Goal: Task Accomplishment & Management: Use online tool/utility

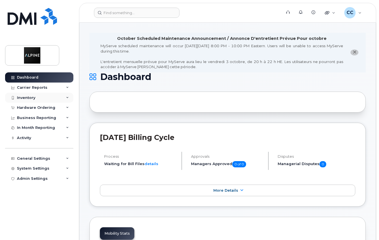
click at [50, 97] on div "Inventory" at bounding box center [39, 98] width 68 height 10
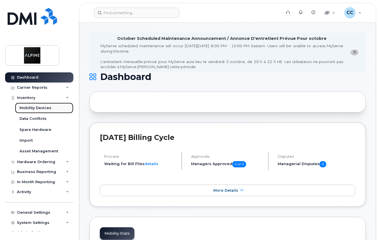
click at [49, 108] on div "Mobility Devices" at bounding box center [35, 107] width 32 height 5
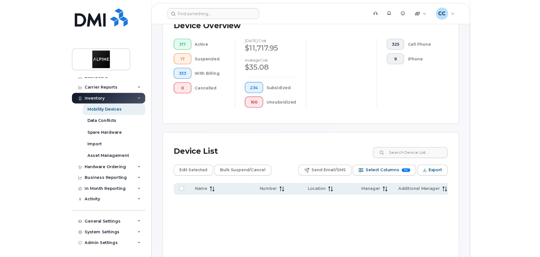
scroll to position [254, 0]
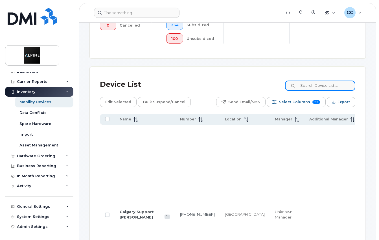
click at [325, 83] on input at bounding box center [320, 85] width 70 height 10
type input "[PERSON_NAME]"
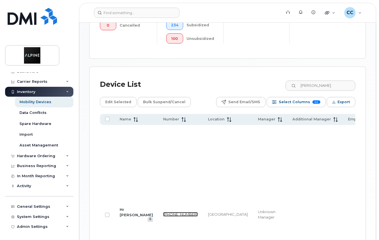
click at [163, 212] on link "[PHONE_NUMBER]" at bounding box center [180, 214] width 35 height 5
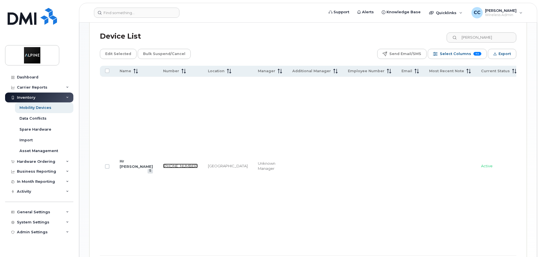
scroll to position [0, 0]
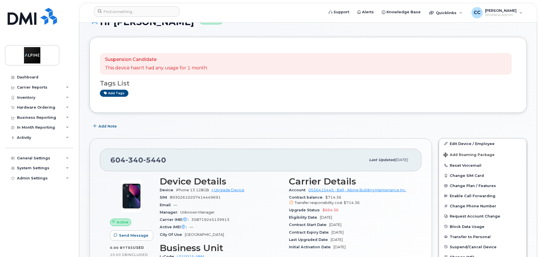
scroll to position [113, 0]
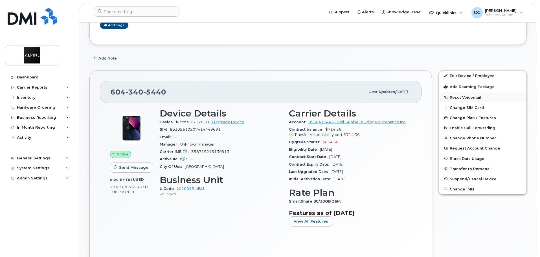
click at [478, 99] on button "Reset Voicemail" at bounding box center [483, 97] width 88 height 10
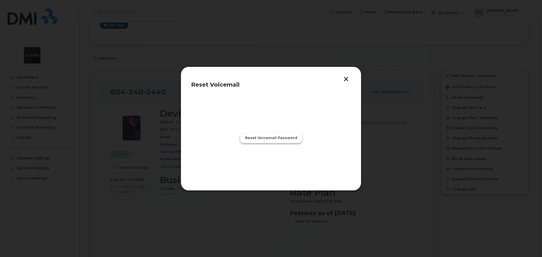
click at [279, 140] on span "Reset Voicemail Password" at bounding box center [271, 137] width 52 height 5
click at [345, 80] on button "button" at bounding box center [346, 80] width 8 height 6
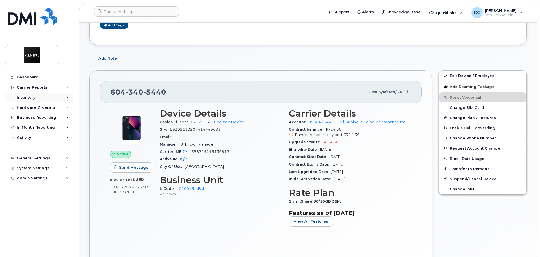
click at [41, 99] on div "Inventory" at bounding box center [39, 98] width 68 height 10
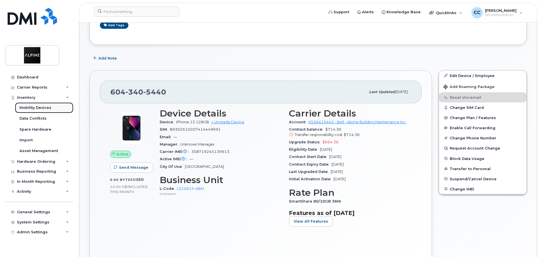
click at [43, 108] on div "Mobility Devices" at bounding box center [35, 107] width 32 height 5
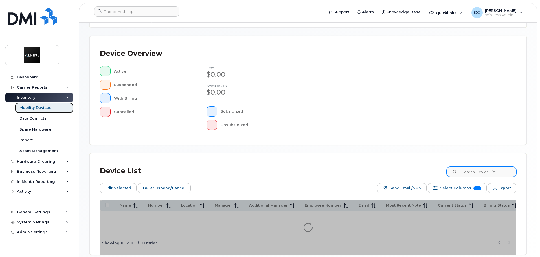
scroll to position [141, 0]
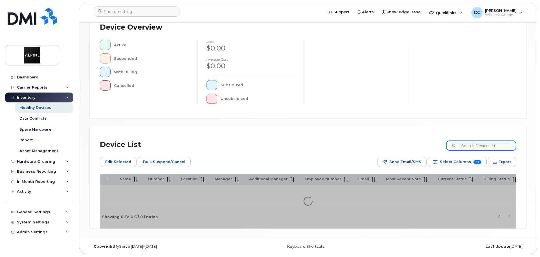
click at [477, 145] on input at bounding box center [481, 146] width 70 height 10
type input "[PERSON_NAME]"
click at [487, 144] on div "Device List jeff Edit Selected Bulk Suspend/Cancel Send Email/SMS Select Column…" at bounding box center [308, 177] width 437 height 101
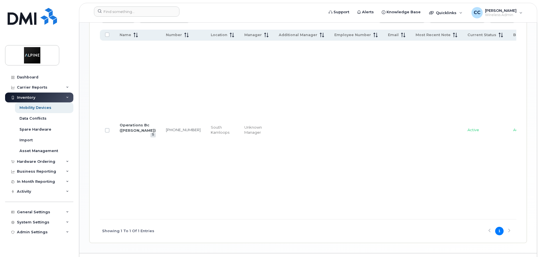
scroll to position [311, 0]
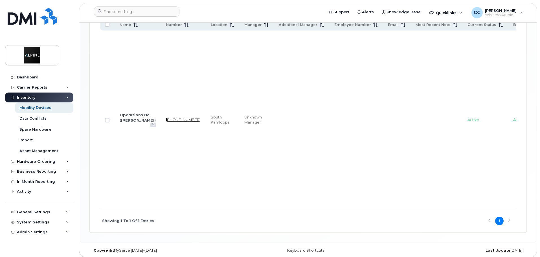
click at [166, 117] on link "[PHONE_NUMBER]" at bounding box center [183, 119] width 35 height 5
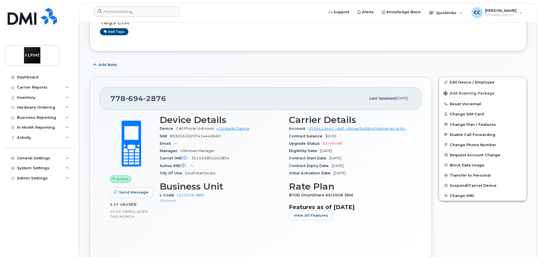
scroll to position [56, 0]
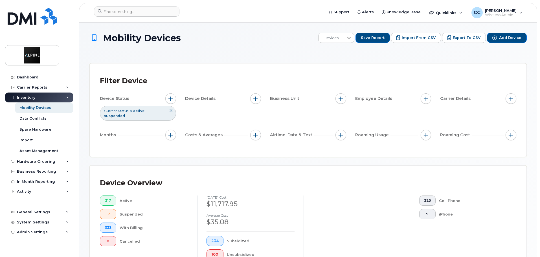
scroll to position [311, 0]
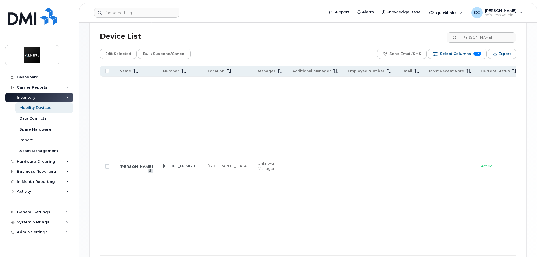
scroll to position [254, 0]
click at [479, 34] on input "[PERSON_NAME]" at bounding box center [481, 37] width 70 height 10
type input "e"
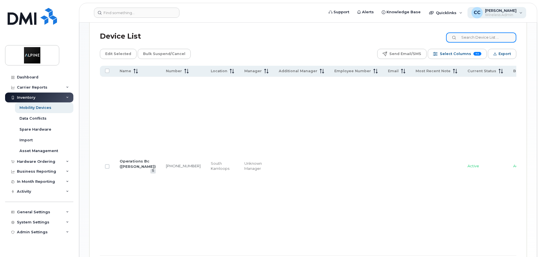
click at [484, 32] on input at bounding box center [481, 37] width 70 height 10
type input "[PERSON_NAME]"
click at [166, 164] on link "[PHONE_NUMBER]" at bounding box center [183, 166] width 35 height 5
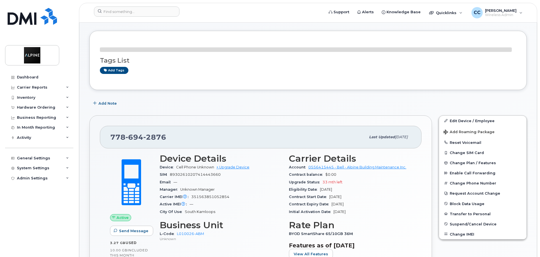
scroll to position [85, 0]
